Goal: Information Seeking & Learning: Learn about a topic

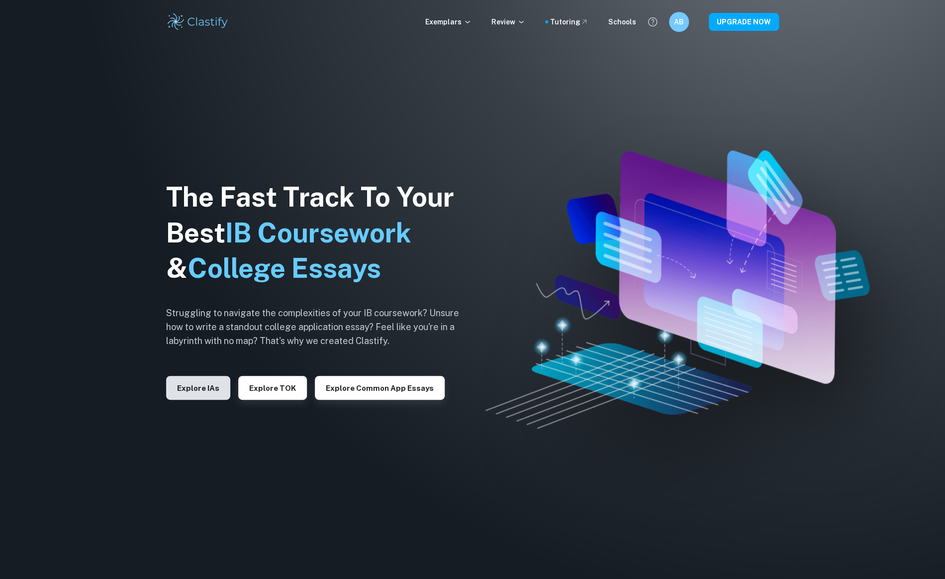
click at [207, 391] on button "Explore IAs" at bounding box center [198, 388] width 64 height 24
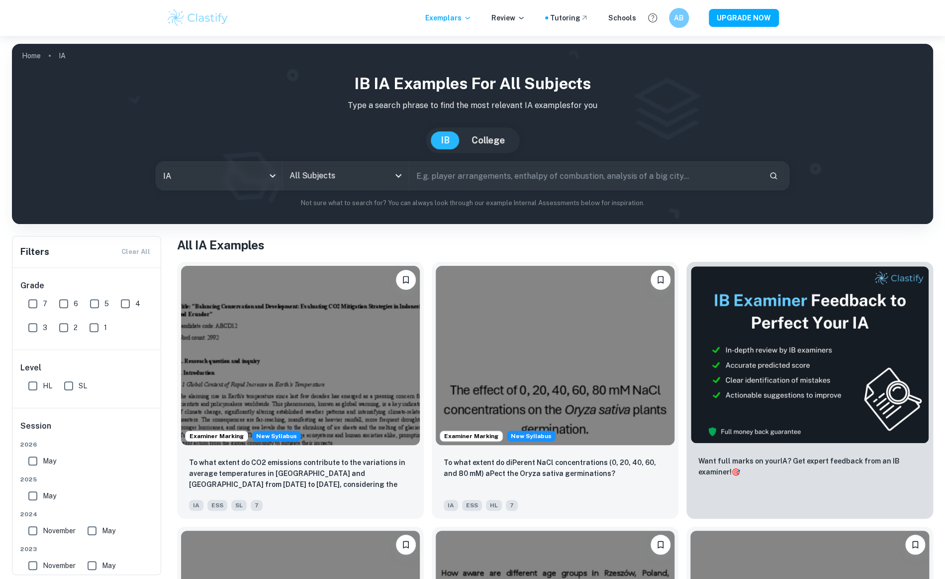
click at [359, 179] on input "All Subjects" at bounding box center [338, 175] width 102 height 19
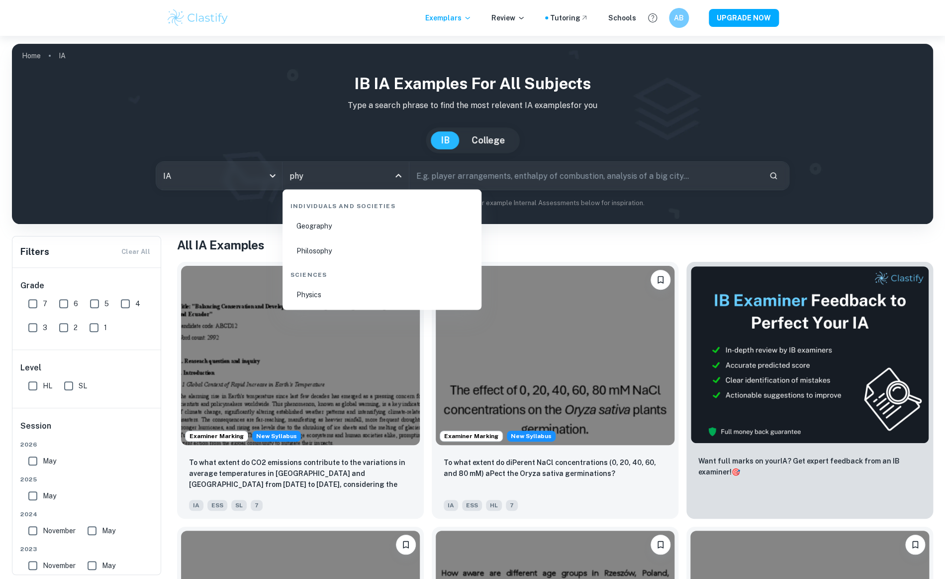
click at [332, 295] on li "Physics" at bounding box center [382, 294] width 191 height 23
type input "Physics"
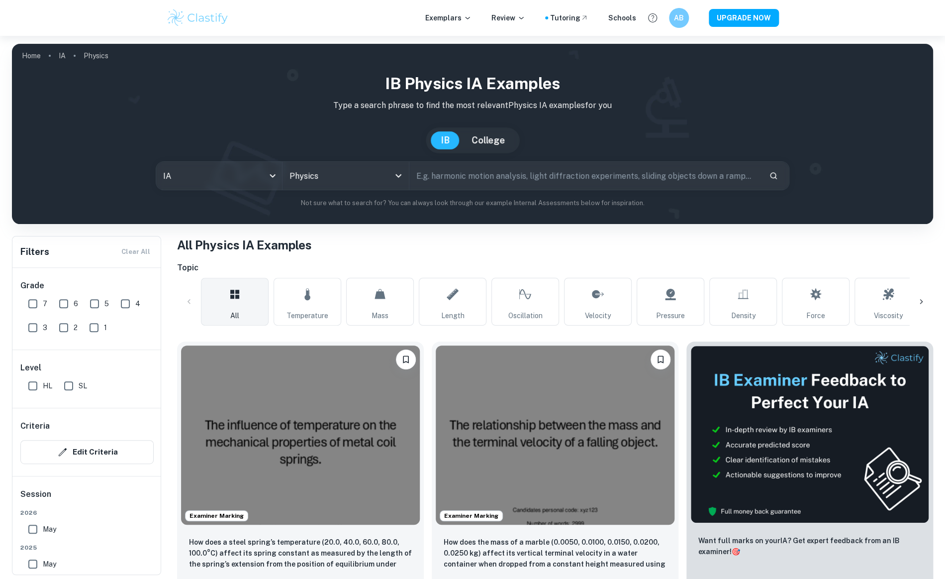
drag, startPoint x: 69, startPoint y: 383, endPoint x: 40, endPoint y: 342, distance: 49.6
click at [40, 342] on div "Grade 7 6 5 4 3 2 1 Level HL SL Criteria Edit Criteria Session 2026 May 2025 Ma…" at bounding box center [86, 516] width 149 height 496
click at [34, 301] on input "7" at bounding box center [33, 304] width 20 height 20
checkbox input "true"
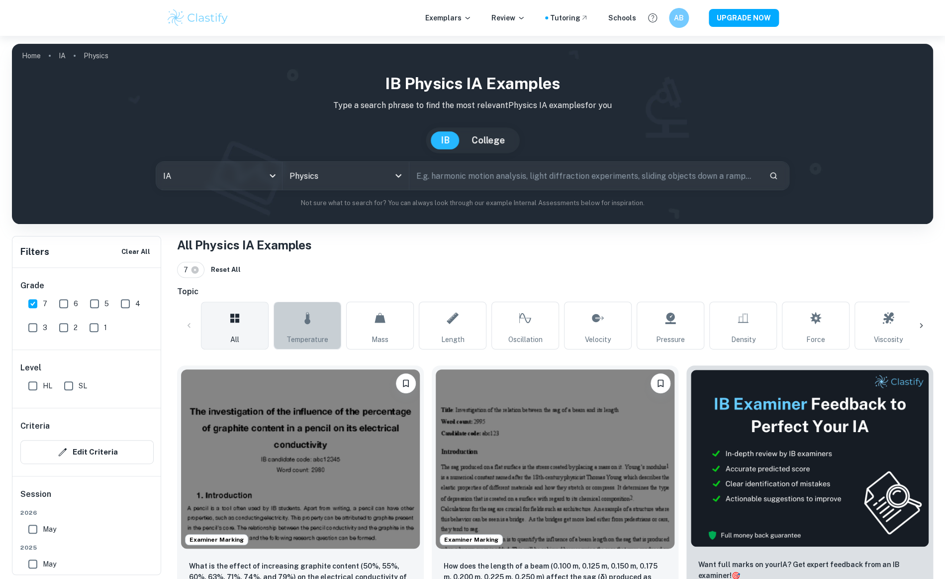
click at [311, 320] on icon at bounding box center [308, 318] width 12 height 24
type input "Temperature"
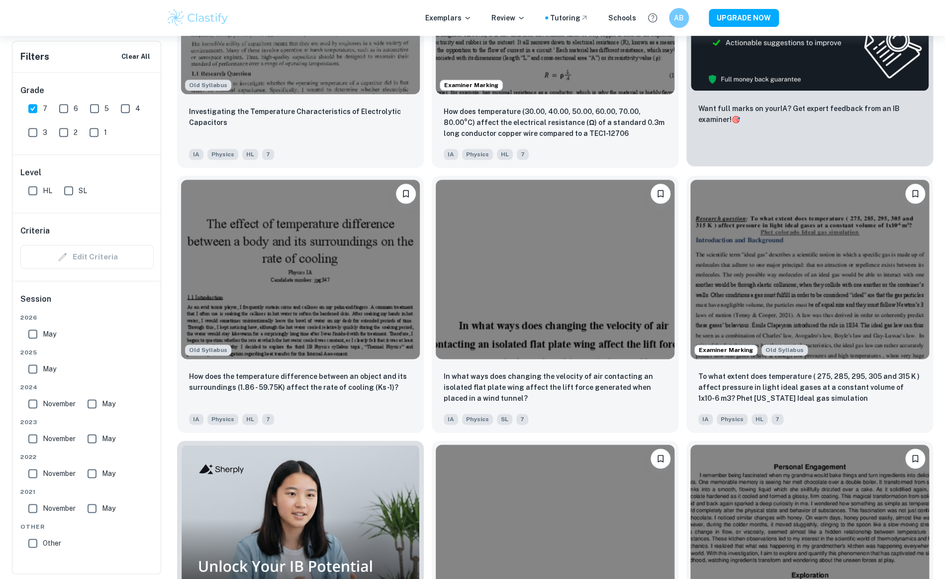
scroll to position [475, 0]
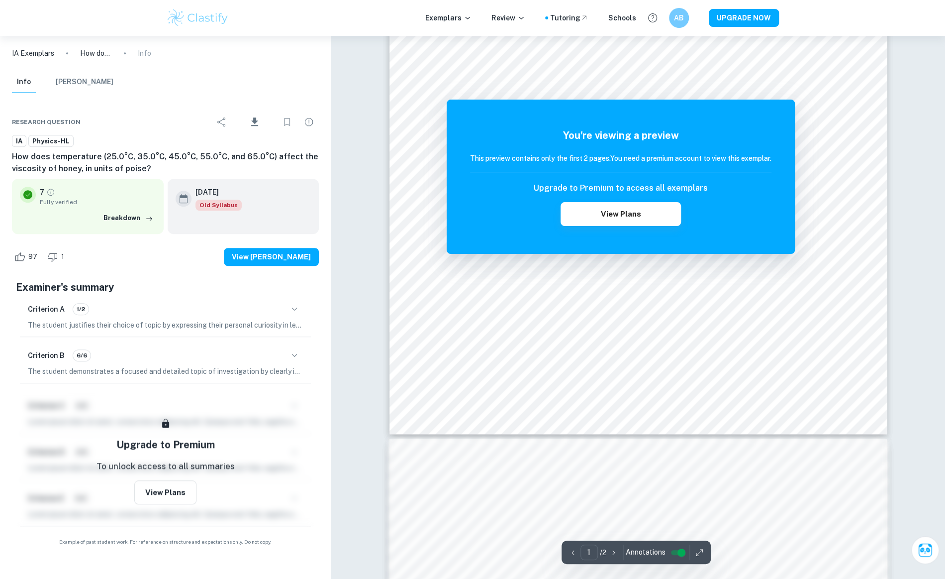
scroll to position [275, 0]
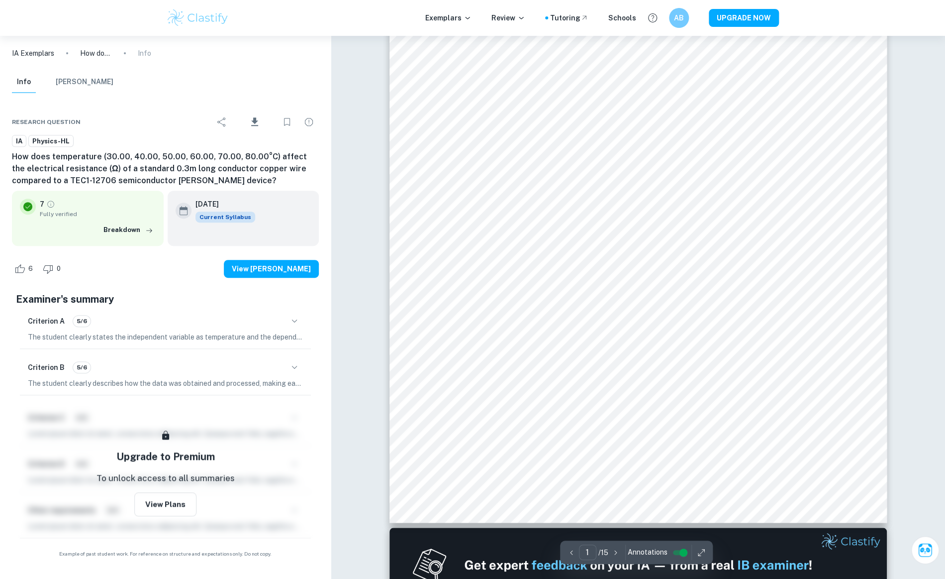
scroll to position [164, 0]
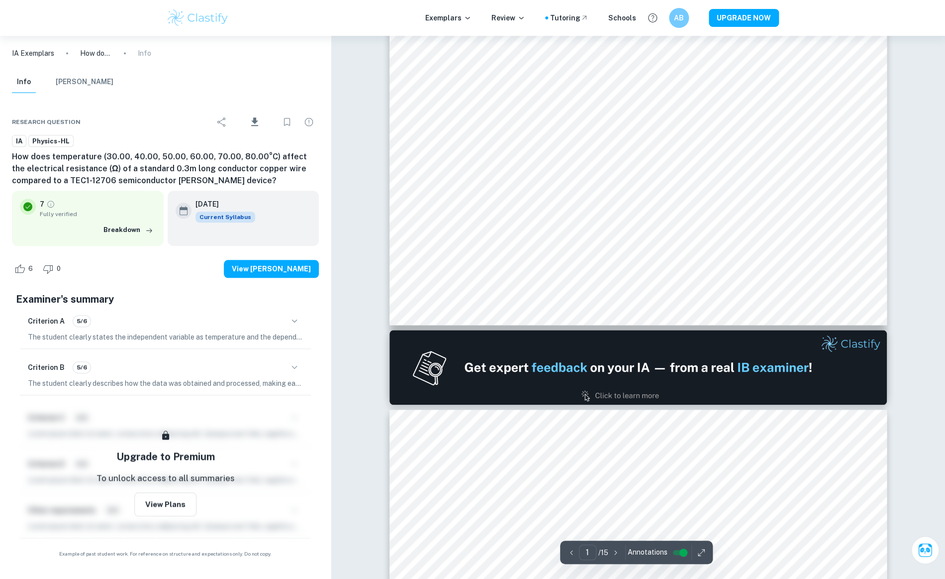
type input "2"
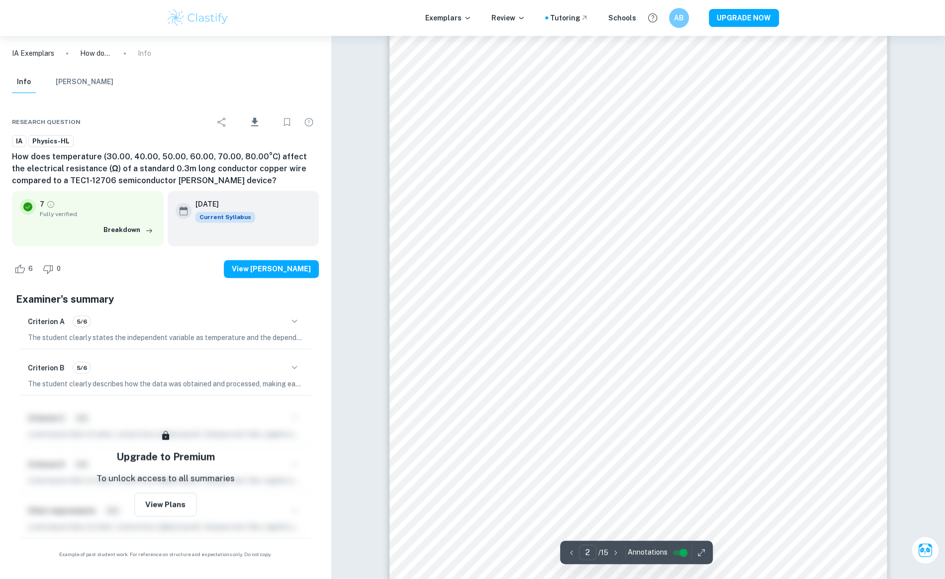
scroll to position [760, 0]
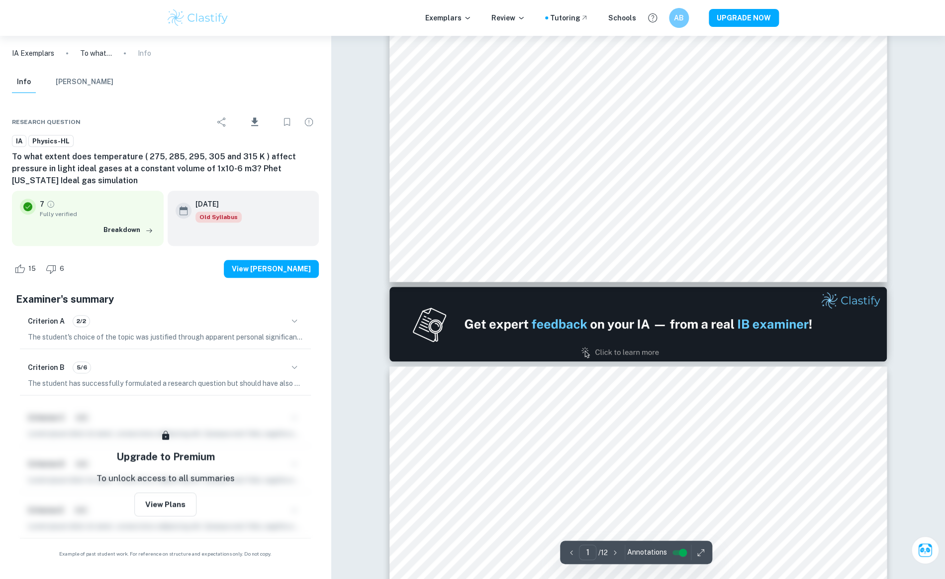
type input "2"
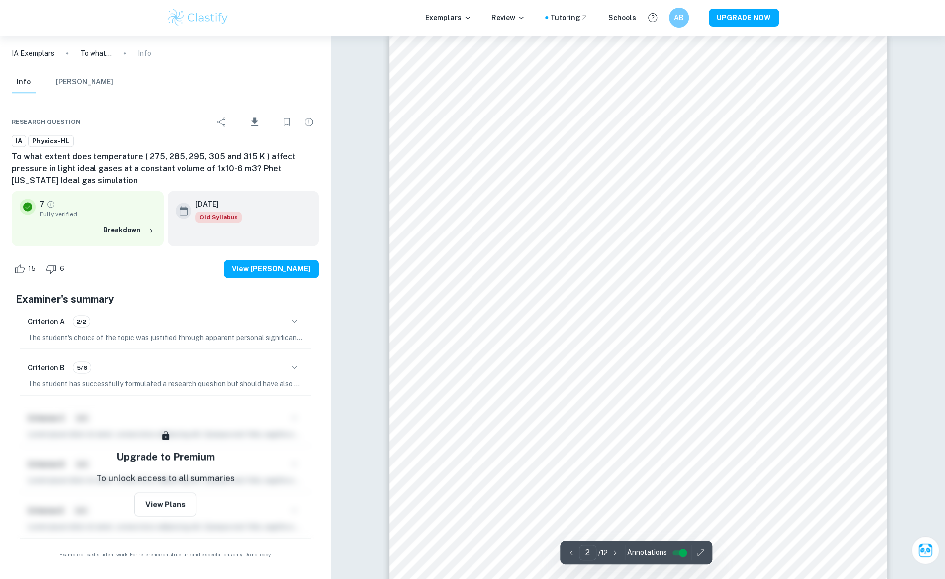
scroll to position [806, 0]
